Goal: Task Accomplishment & Management: Manage account settings

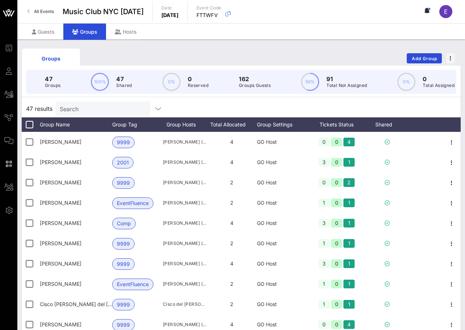
click at [37, 6] on link "All Events" at bounding box center [40, 12] width 35 height 12
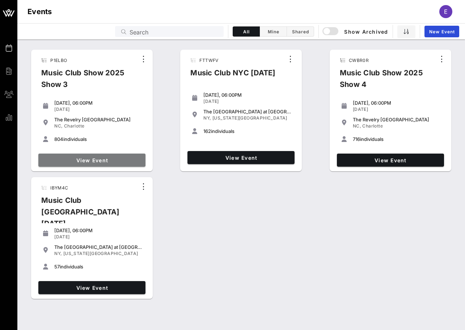
click at [96, 153] on link "View Event" at bounding box center [91, 159] width 107 height 13
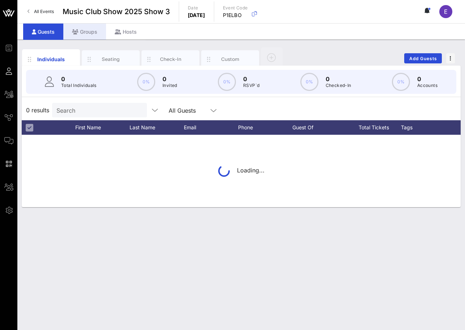
click at [94, 29] on div "Groups" at bounding box center [84, 32] width 43 height 16
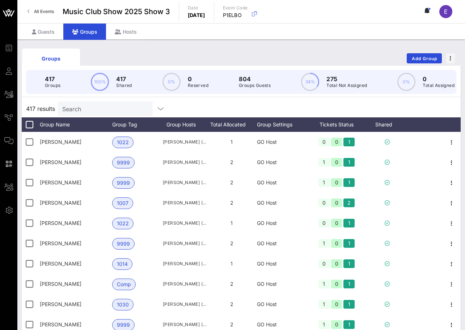
click at [465, 58] on html "Event Builder Guests All Groups Journeys Comms QR Scanner Team Settings Music C…" at bounding box center [232, 165] width 465 height 330
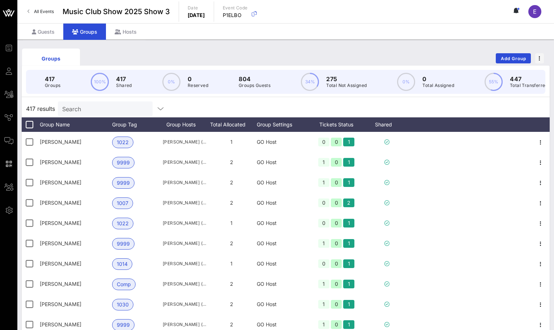
click at [47, 10] on span "All Events" at bounding box center [44, 11] width 20 height 5
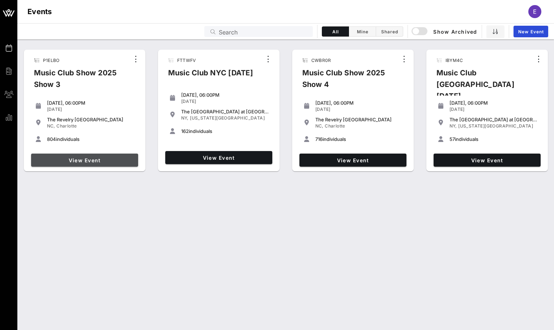
click at [123, 158] on span "View Event" at bounding box center [84, 160] width 101 height 6
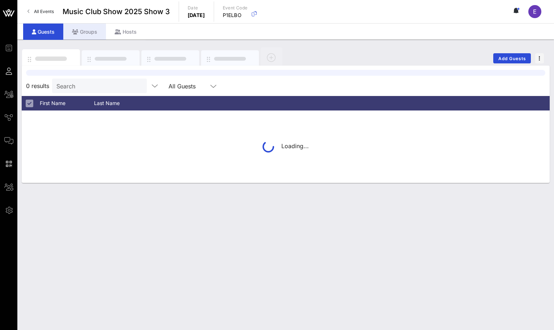
click at [85, 33] on div "Groups" at bounding box center [84, 32] width 43 height 16
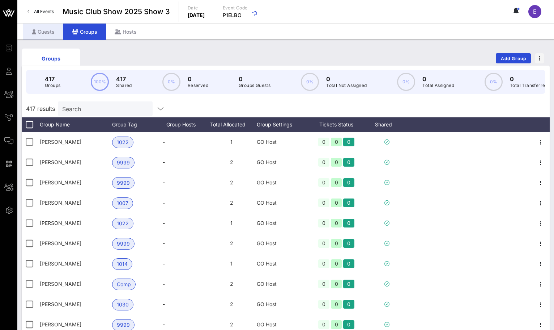
click at [45, 27] on div "Guests" at bounding box center [43, 32] width 40 height 16
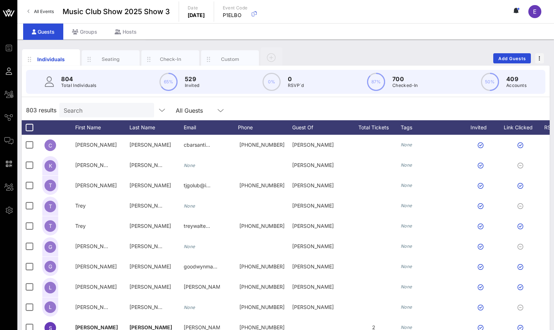
click at [43, 6] on link "All Events" at bounding box center [40, 12] width 35 height 12
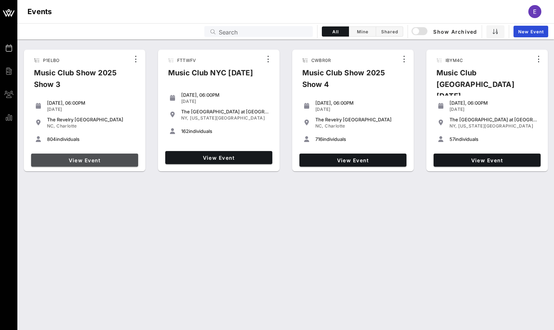
click at [79, 166] on link "View Event" at bounding box center [84, 159] width 107 height 13
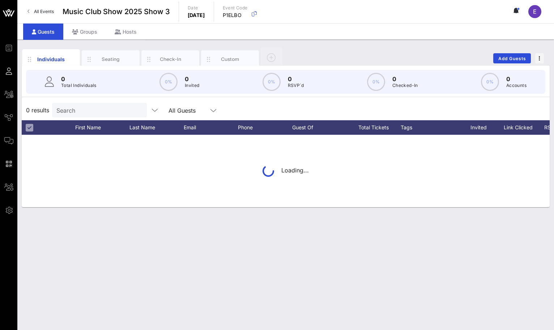
click at [64, 88] on p "Total Individuals" at bounding box center [78, 85] width 35 height 7
click at [64, 113] on input "Search" at bounding box center [98, 109] width 85 height 9
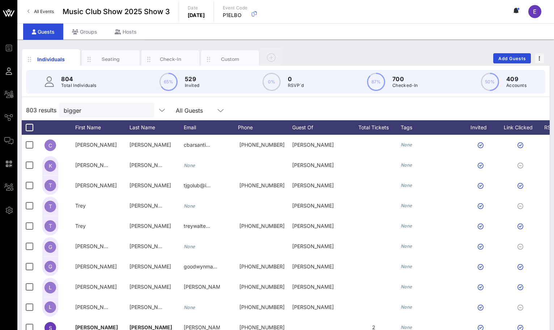
type input "[PERSON_NAME]"
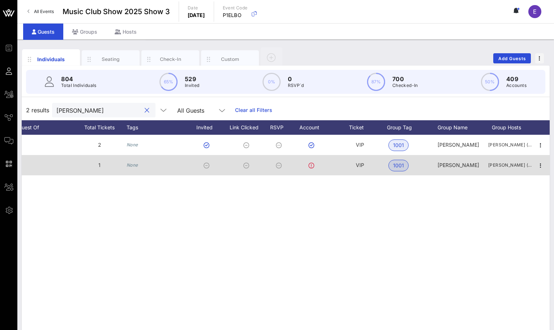
scroll to position [0, 236]
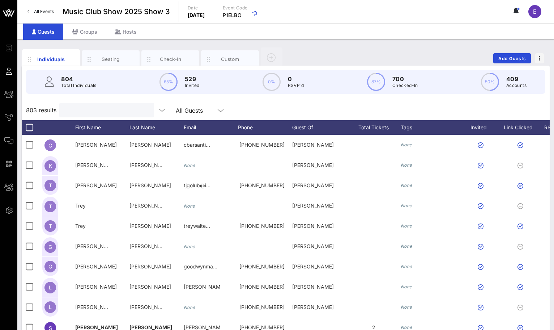
click at [80, 109] on input "text" at bounding box center [106, 109] width 85 height 9
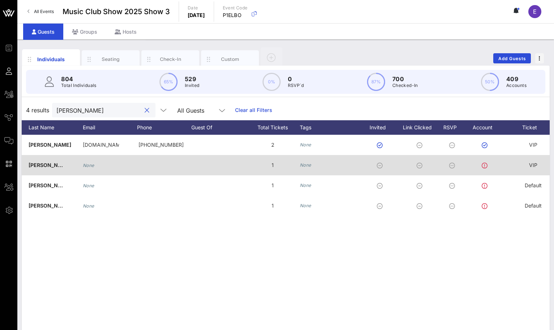
scroll to position [0, 132]
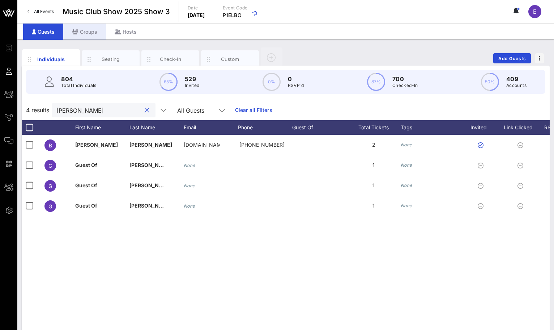
type input "[PERSON_NAME]"
click at [79, 34] on div "Groups" at bounding box center [84, 32] width 43 height 16
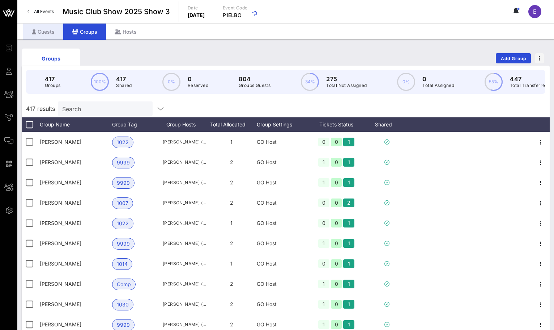
click at [52, 30] on div "Guests" at bounding box center [43, 32] width 40 height 16
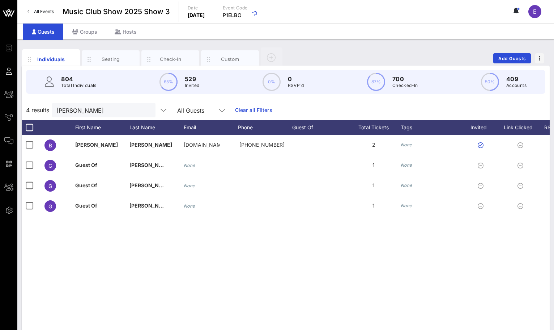
click at [175, 65] on div "804 Total Individuals 65% 529 Invited 0% 0 RSVP`d 87% 700 Checked-In 50% 409 Ac…" at bounding box center [285, 81] width 537 height 33
click at [173, 56] on div "Check-In" at bounding box center [170, 59] width 32 height 7
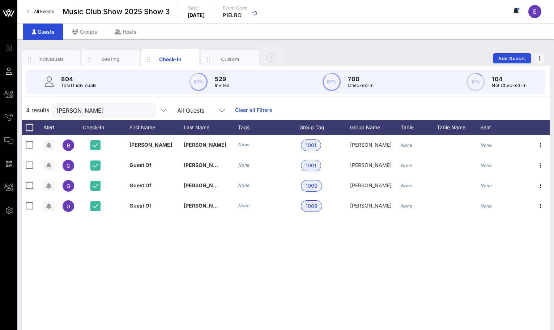
click at [360, 55] on div "Individuals Seating Check-In Custom Add Guests" at bounding box center [286, 58] width 528 height 23
click at [45, 8] on link "All Events" at bounding box center [40, 12] width 35 height 12
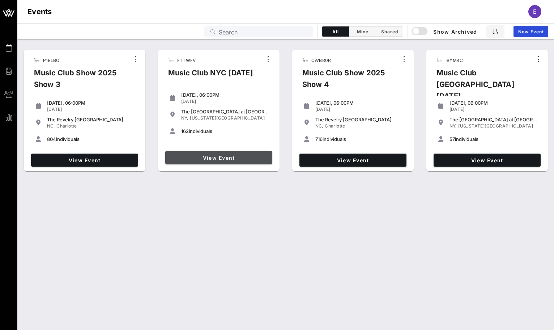
click at [185, 157] on span "View Event" at bounding box center [218, 157] width 101 height 6
